Goal: Task Accomplishment & Management: Use online tool/utility

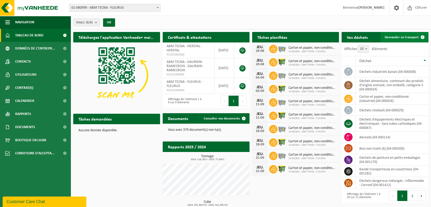
click at [404, 36] on span "Demander un transport" at bounding box center [402, 37] width 34 height 3
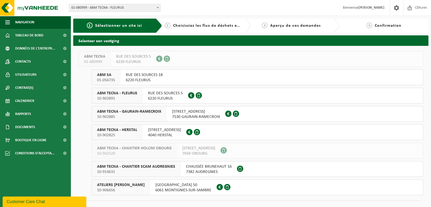
click at [208, 115] on span "7530 GAURAIN-RAMECROIX" at bounding box center [196, 116] width 48 height 5
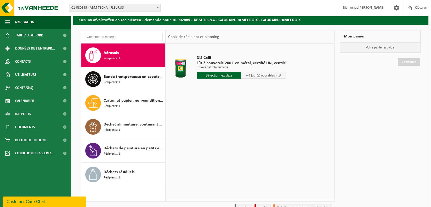
scroll to position [48, 0]
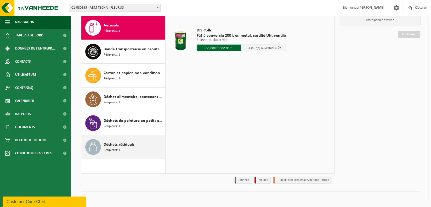
click at [131, 143] on span "Déchets résiduels" at bounding box center [119, 144] width 31 height 6
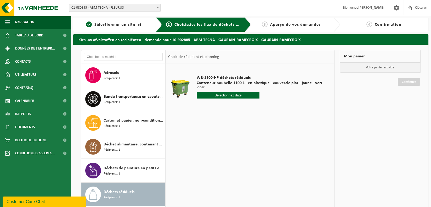
scroll to position [0, 0]
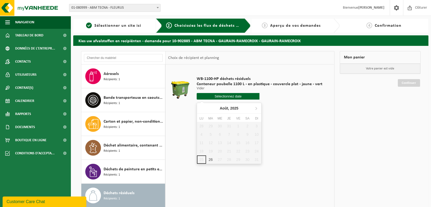
click at [233, 97] on input "text" at bounding box center [228, 96] width 63 height 7
click at [209, 159] on div "26" at bounding box center [210, 159] width 9 height 8
type input "à partir de 2025-08-26"
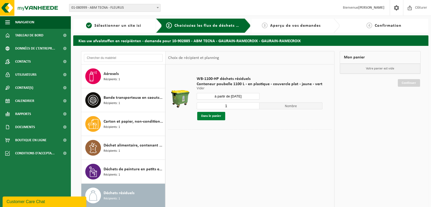
click at [214, 117] on button "Dans le panier" at bounding box center [211, 116] width 28 height 8
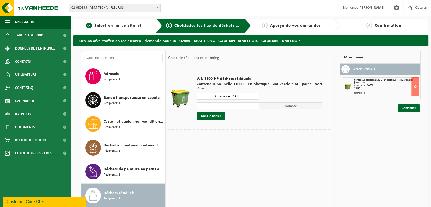
drag, startPoint x: 410, startPoint y: 107, endPoint x: 405, endPoint y: 118, distance: 12.1
click at [410, 107] on link "Continuer" at bounding box center [409, 108] width 22 height 8
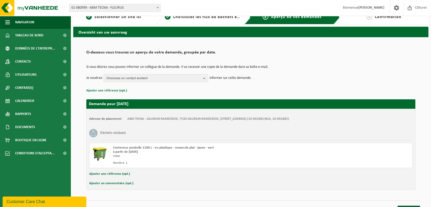
scroll to position [17, 0]
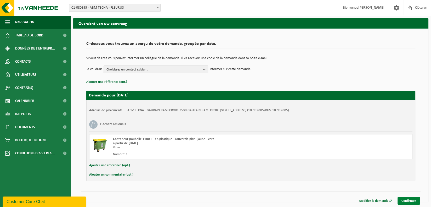
click at [414, 199] on link "Confirmer" at bounding box center [409, 201] width 23 height 8
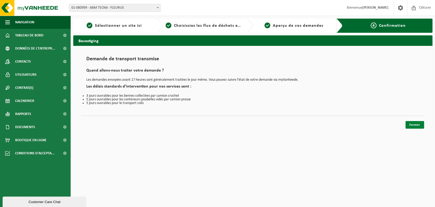
click at [413, 126] on link "Fermer" at bounding box center [415, 125] width 19 height 8
